Goal: Check status

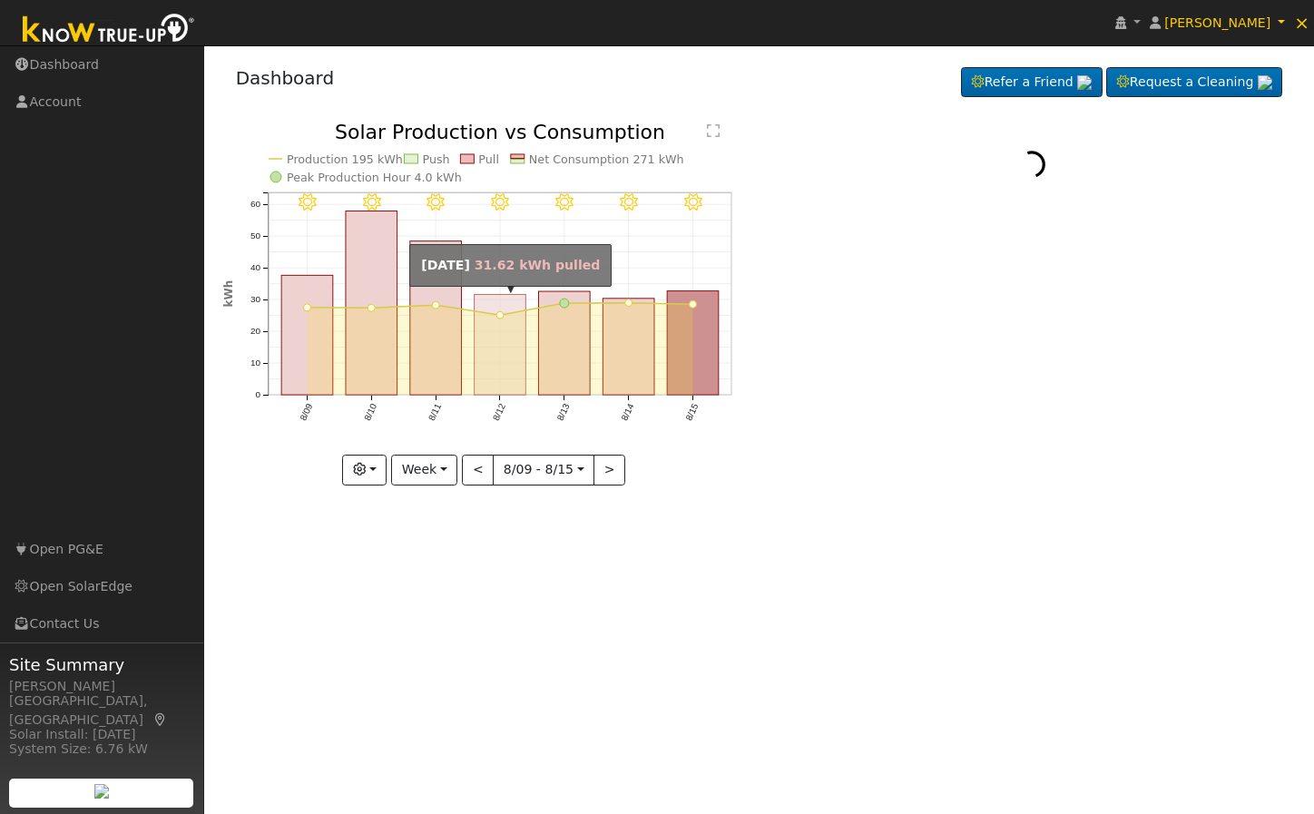
click at [501, 341] on rect "onclick=""" at bounding box center [500, 345] width 52 height 101
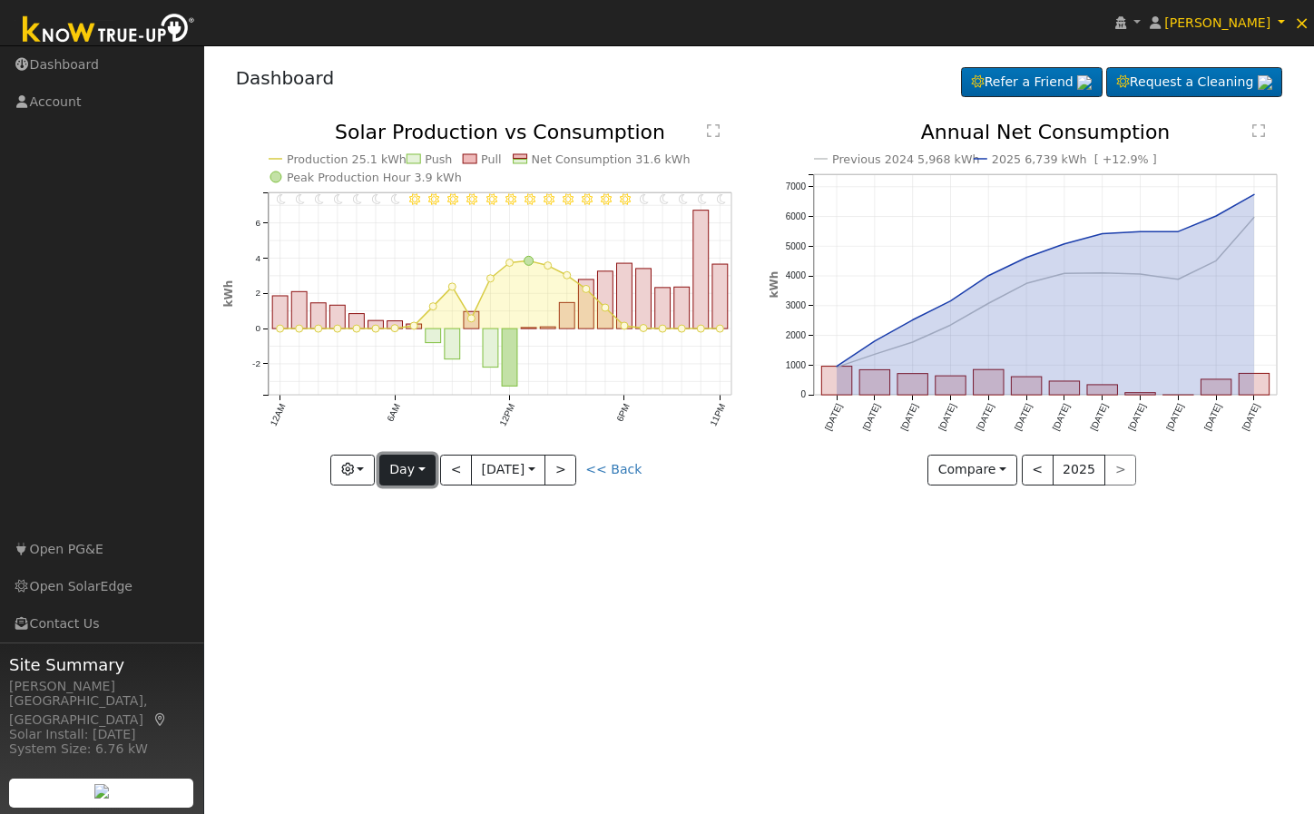
click at [417, 473] on button "Day" at bounding box center [407, 470] width 56 height 31
click at [462, 591] on link "Year" at bounding box center [443, 583] width 126 height 25
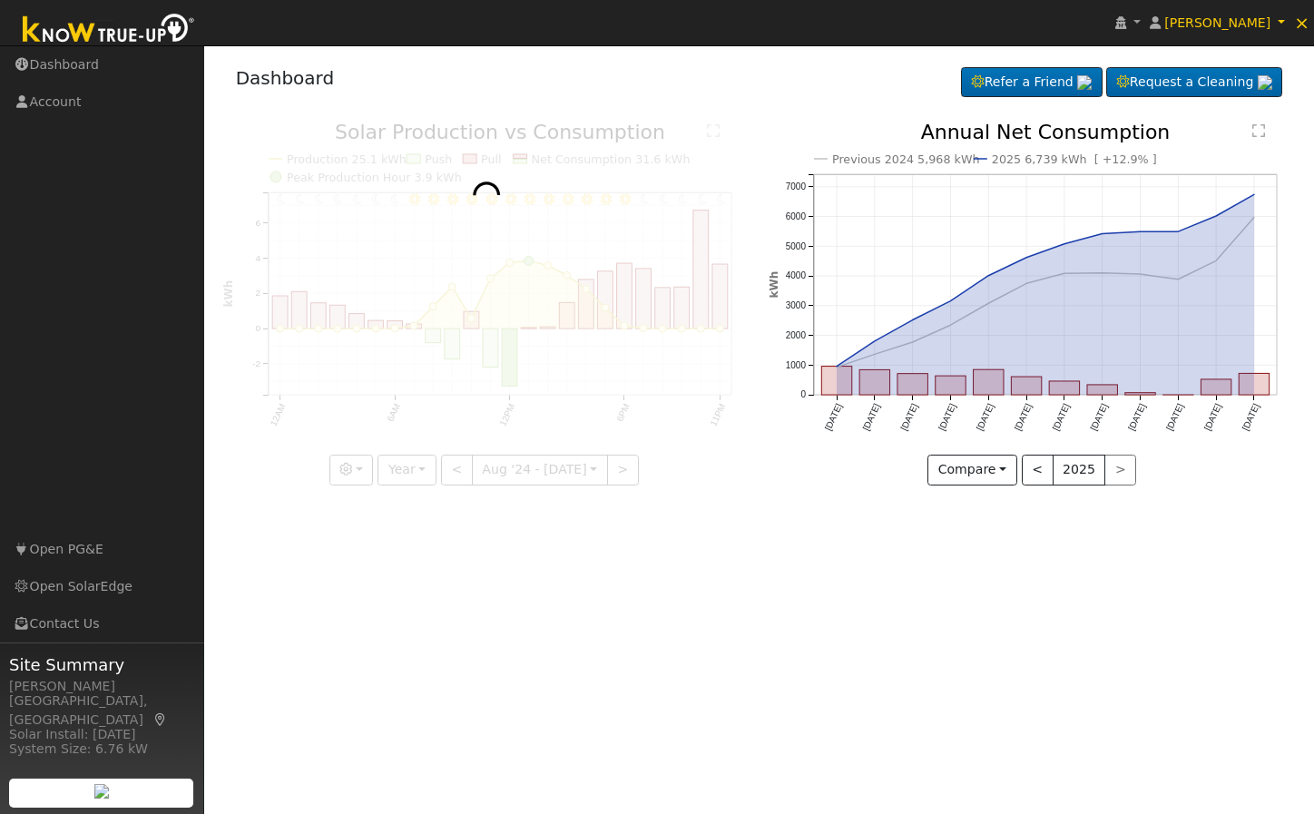
click at [695, 619] on div "User Profile First name Last name Email Email Notifications No Emails No Emails…" at bounding box center [759, 429] width 1110 height 768
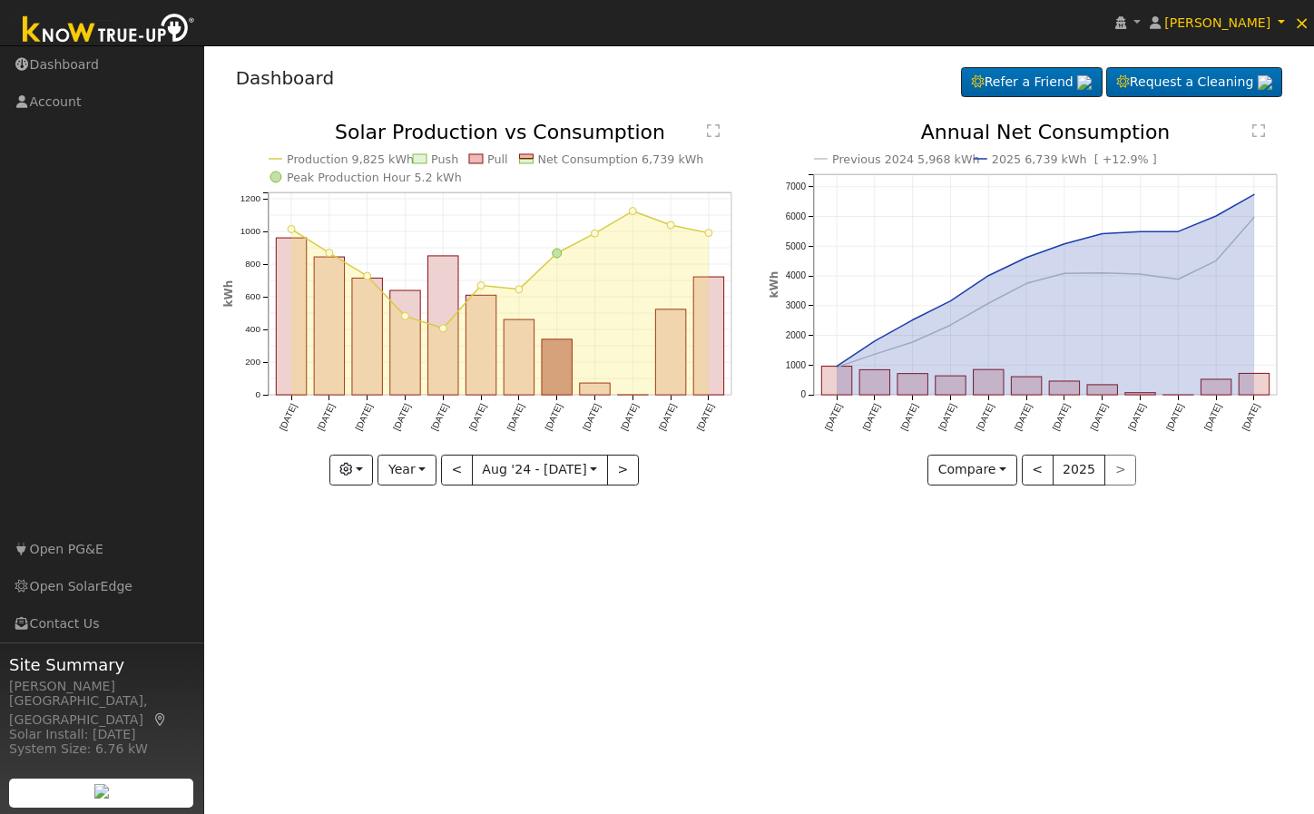
click at [695, 619] on div "User Profile First name Last name Email Email Notifications No Emails No Emails…" at bounding box center [759, 429] width 1110 height 768
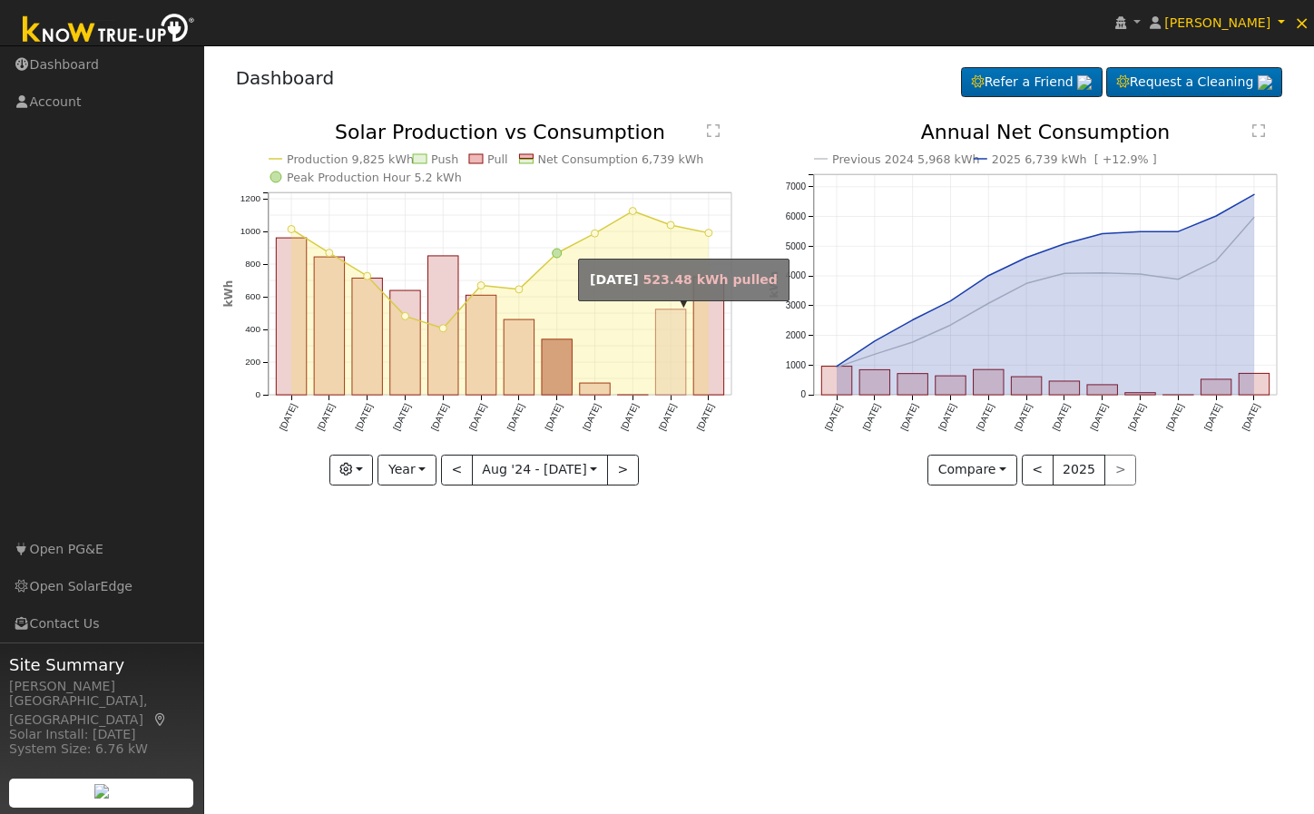
click at [677, 355] on rect "onclick=""" at bounding box center [670, 351] width 30 height 85
type input "[DATE]"
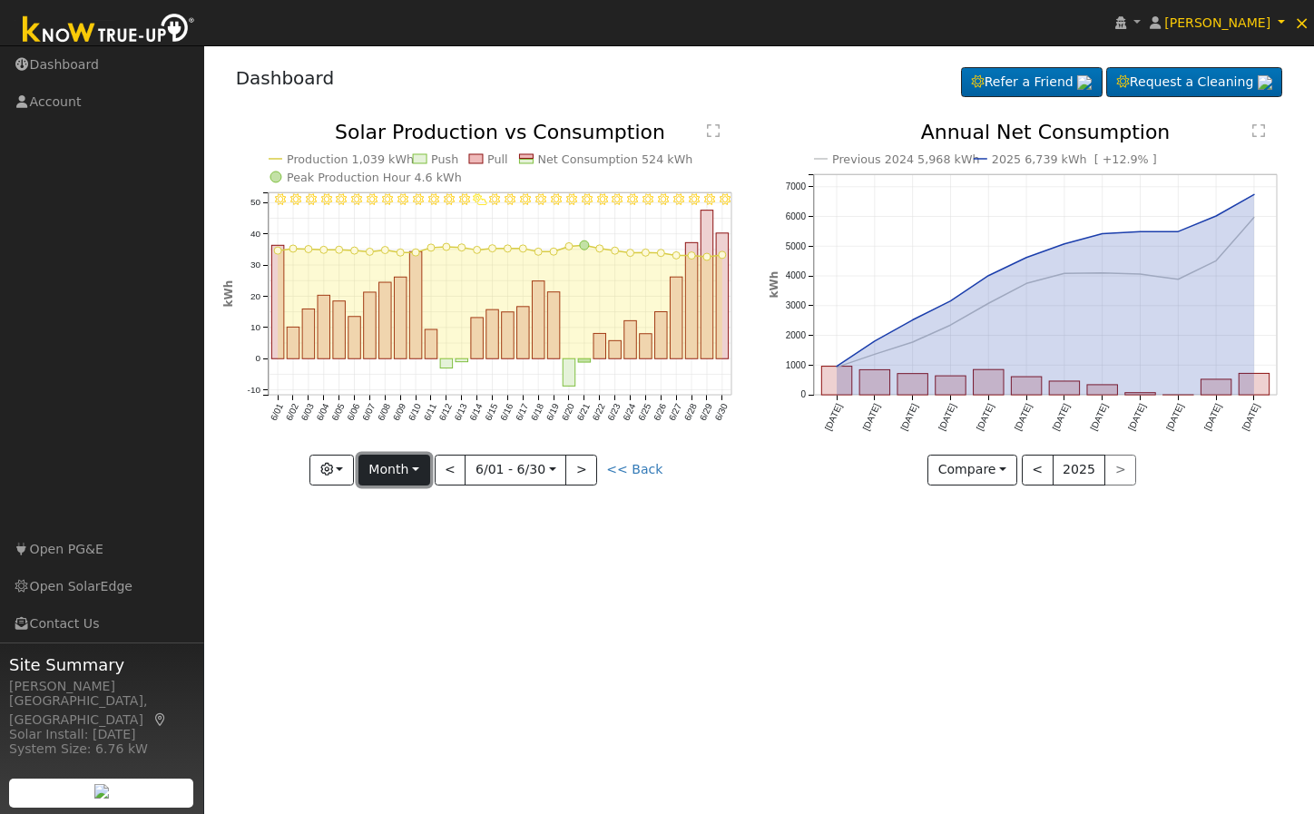
click at [422, 468] on button "Month" at bounding box center [394, 470] width 72 height 31
click at [608, 591] on div "User Profile First name Last name Email Email Notifications No Emails No Emails…" at bounding box center [759, 429] width 1110 height 768
click at [408, 472] on button "Month" at bounding box center [394, 470] width 72 height 31
click at [738, 649] on div "User Profile First name Last name Email Email Notifications No Emails No Emails…" at bounding box center [759, 429] width 1110 height 768
click at [1305, 24] on span "×" at bounding box center [1301, 23] width 15 height 22
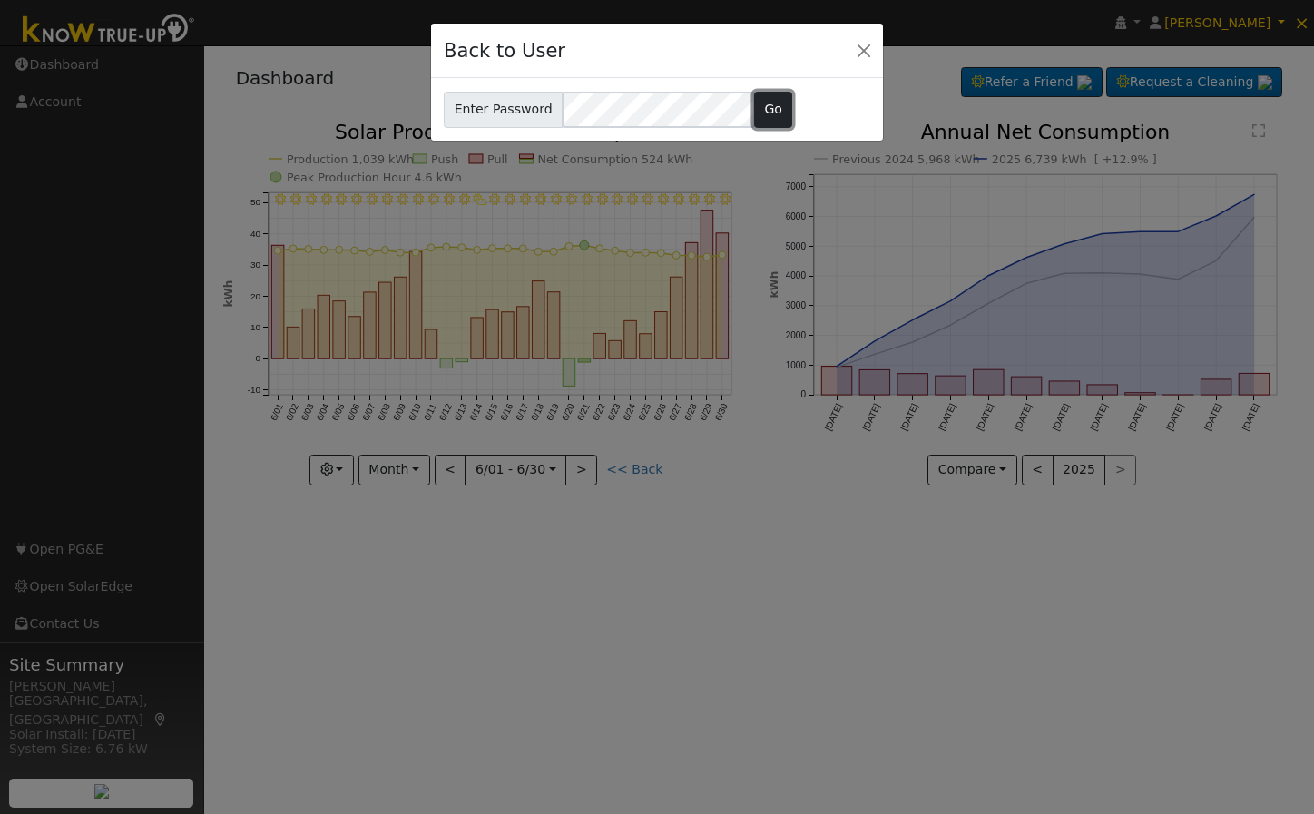
click at [755, 107] on button "Go" at bounding box center [773, 110] width 39 height 36
